Goal: Find contact information: Find contact information

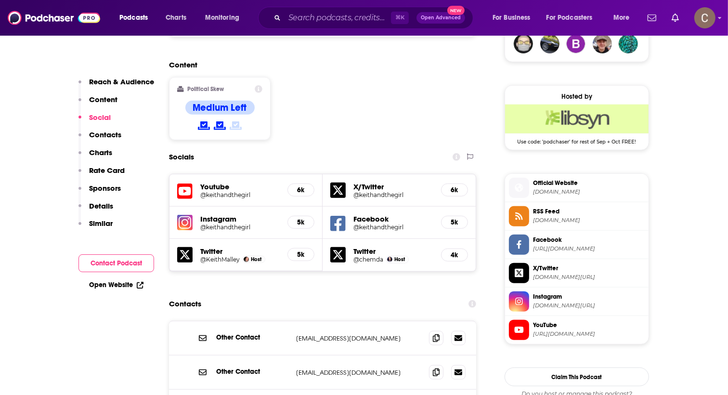
scroll to position [735, 0]
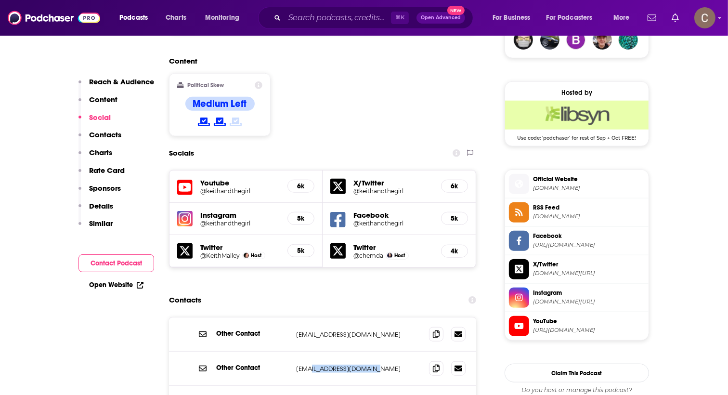
drag, startPoint x: 400, startPoint y: 314, endPoint x: 311, endPoint y: 311, distance: 88.2
click at [311, 351] on div "Other Contact ads@keithandthegirl.com ads@keithandthegirl.com" at bounding box center [322, 368] width 307 height 34
copy p "keithandthegirl.com"
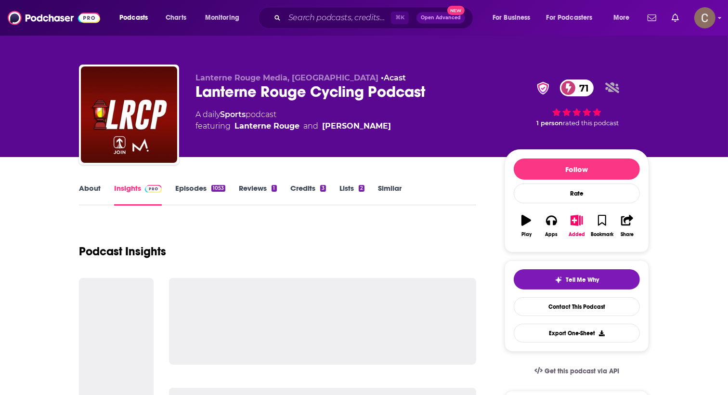
click at [402, 89] on div "Lanterne Rouge Cycling Podcast 71" at bounding box center [342, 91] width 294 height 19
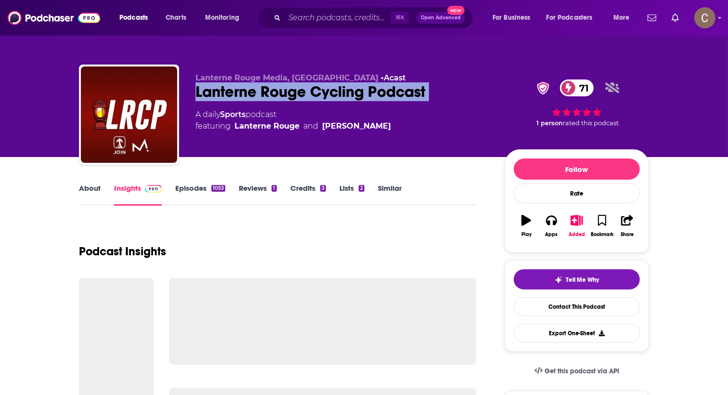
click at [402, 89] on div "Lanterne Rouge Cycling Podcast 71" at bounding box center [342, 91] width 294 height 19
copy div "Lanterne Rouge Cycling Podcast 71"
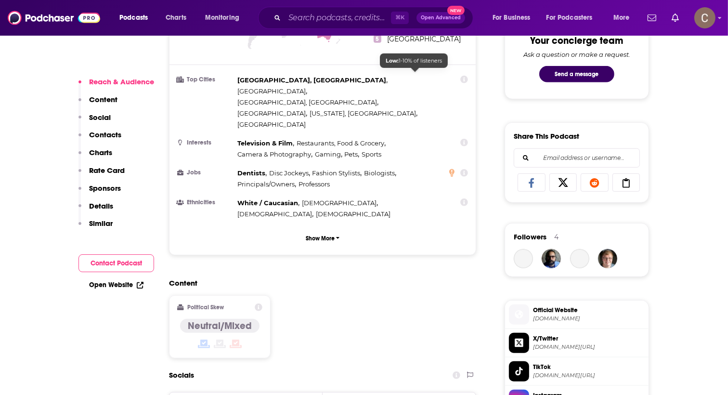
scroll to position [588, 0]
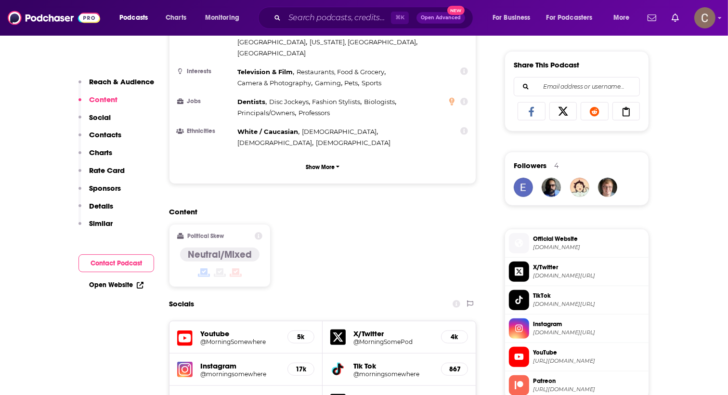
click at [227, 393] on h5 "Patreon" at bounding box center [239, 397] width 79 height 9
click at [303, 394] on span "Link" at bounding box center [304, 402] width 11 height 8
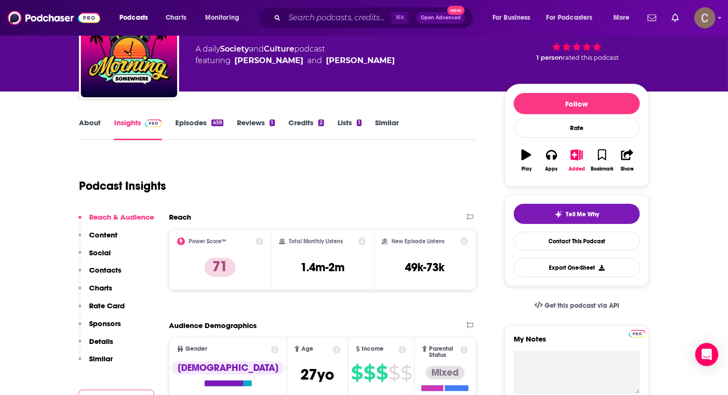
scroll to position [0, 0]
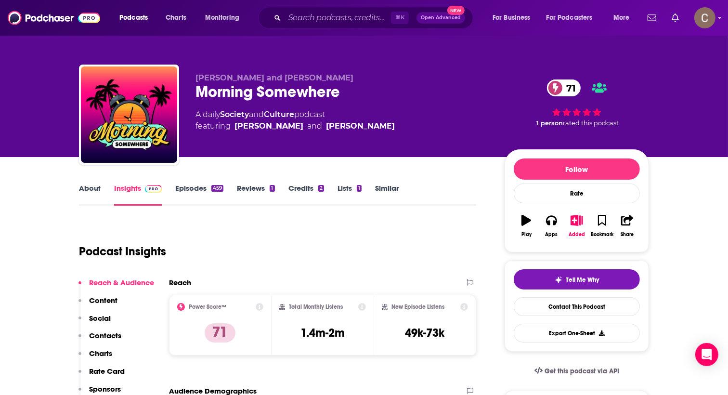
click at [207, 191] on link "Episodes 459" at bounding box center [199, 194] width 48 height 22
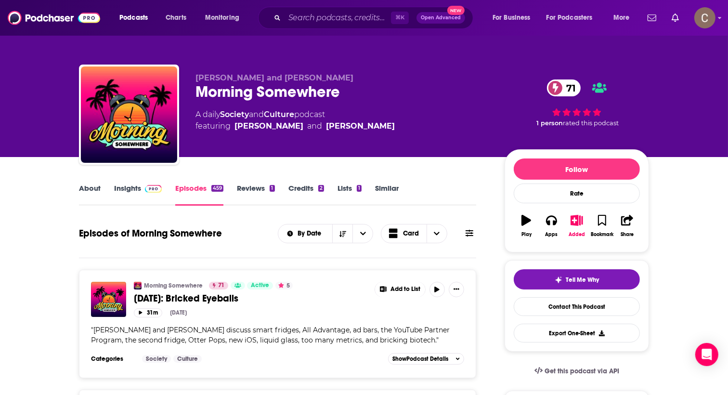
click at [133, 187] on link "Insights" at bounding box center [138, 194] width 48 height 22
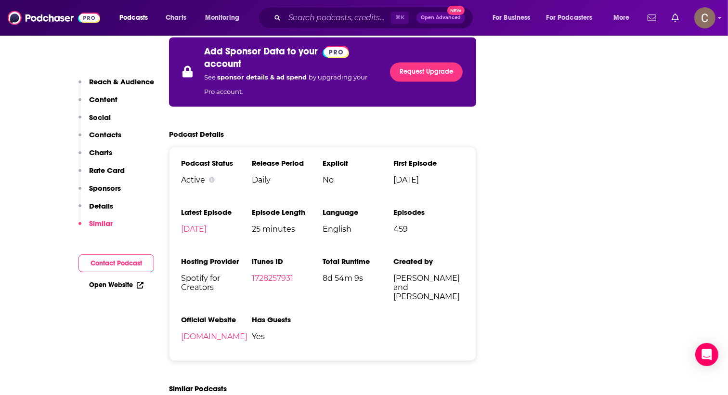
scroll to position [1731, 0]
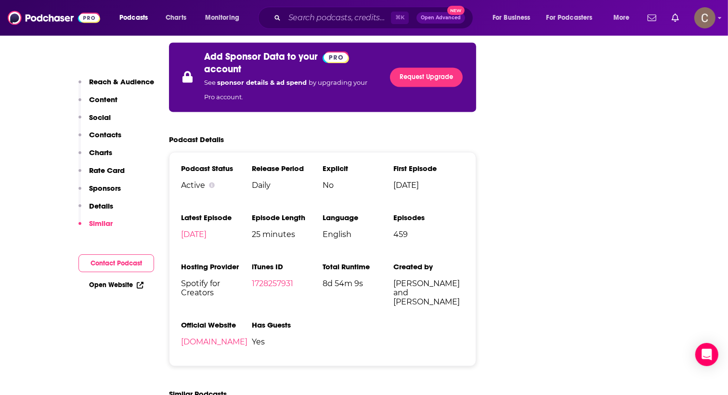
click at [413, 181] on span "Dec 26th, 2023" at bounding box center [428, 185] width 71 height 9
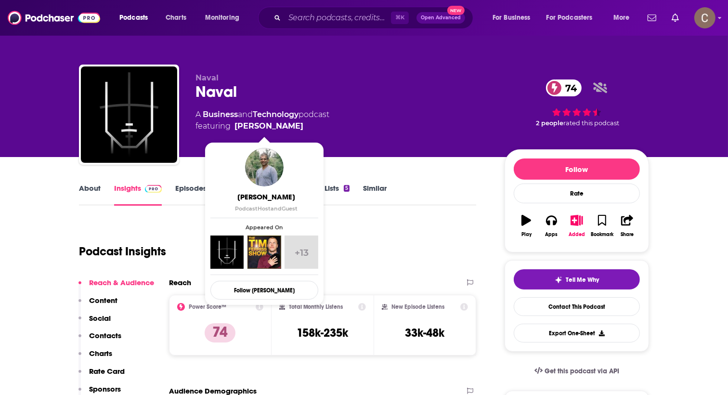
drag, startPoint x: 305, startPoint y: 128, endPoint x: 294, endPoint y: 130, distance: 11.3
click at [294, 130] on span "featuring Naval Ravikant" at bounding box center [262, 126] width 134 height 12
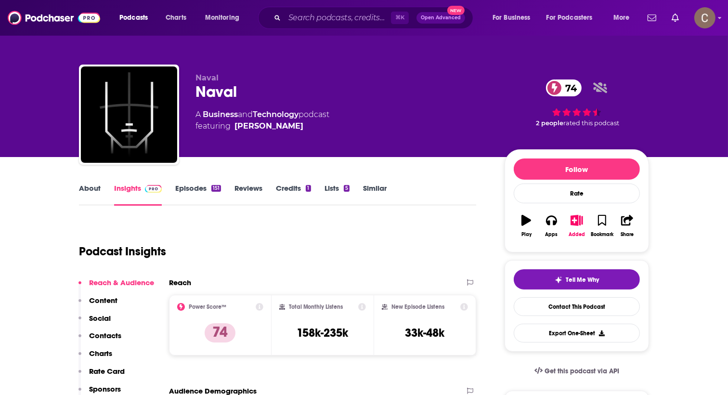
copy span "Naval Ravikant"
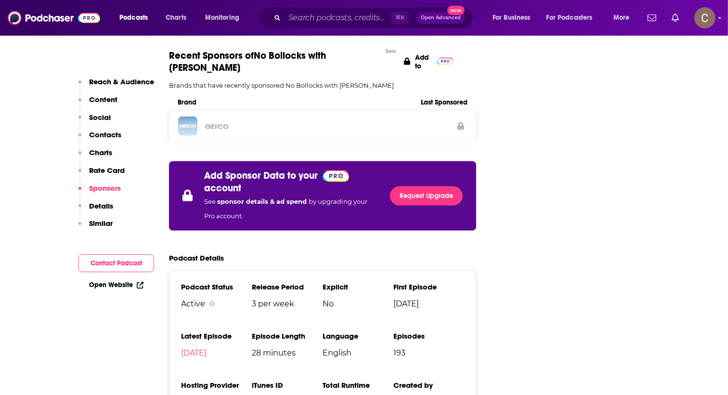
scroll to position [1450, 0]
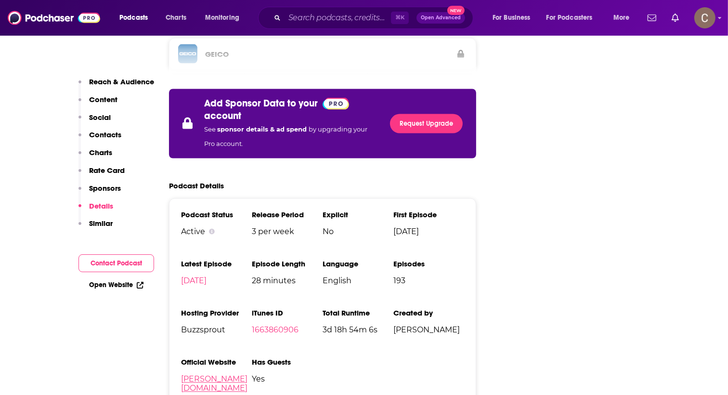
click at [238, 374] on link "matt-haycox.com" at bounding box center [214, 383] width 66 height 18
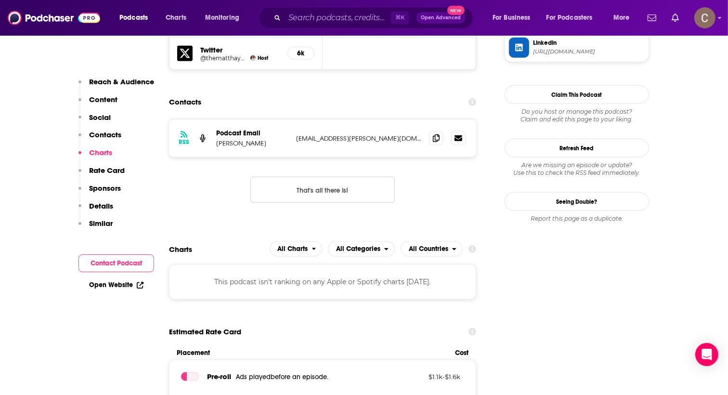
scroll to position [892, 0]
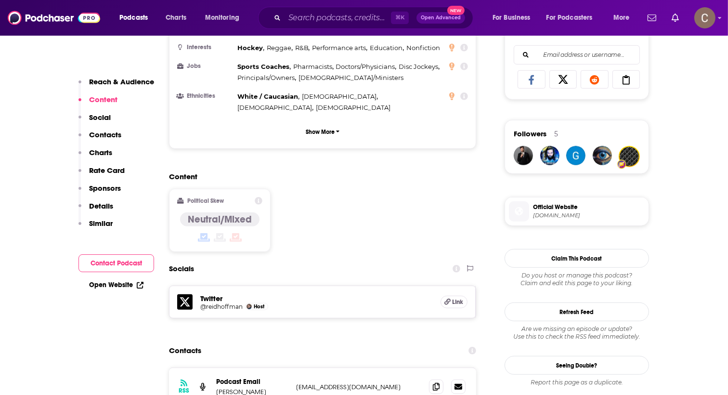
scroll to position [622, 0]
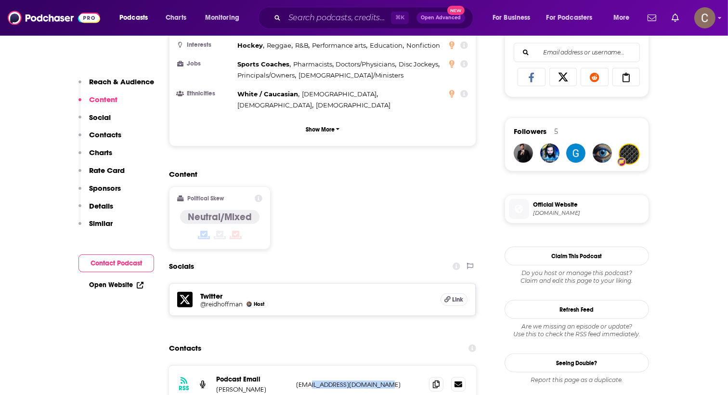
drag, startPoint x: 403, startPoint y: 327, endPoint x: 313, endPoint y: 327, distance: 89.5
click at [313, 380] on p "[EMAIL_ADDRESS][DOMAIN_NAME]" at bounding box center [358, 384] width 125 height 8
copy p "[DOMAIN_NAME]"
